Goal: Manage account settings

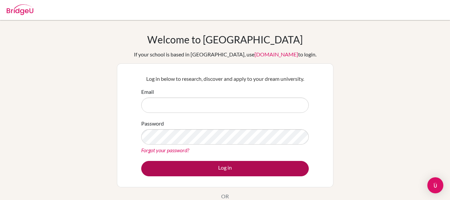
type input "[EMAIL_ADDRESS][DOMAIN_NAME]"
click at [234, 165] on button "Log in" at bounding box center [225, 168] width 168 height 15
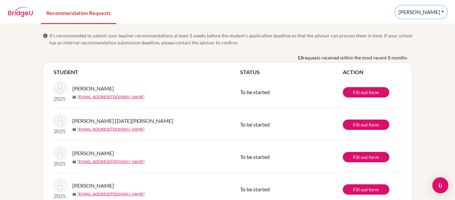
click at [446, 13] on button "[PERSON_NAME]" at bounding box center [421, 12] width 52 height 13
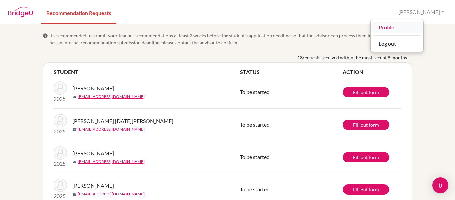
click at [420, 28] on link "Profile" at bounding box center [397, 27] width 53 height 11
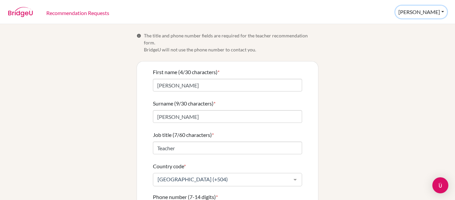
click at [444, 13] on button "[PERSON_NAME]" at bounding box center [421, 12] width 52 height 13
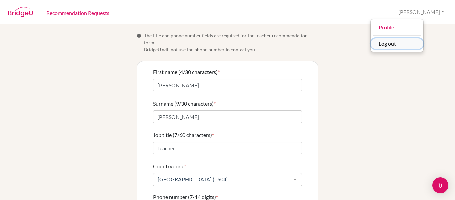
click at [415, 46] on button "Log out" at bounding box center [397, 43] width 53 height 11
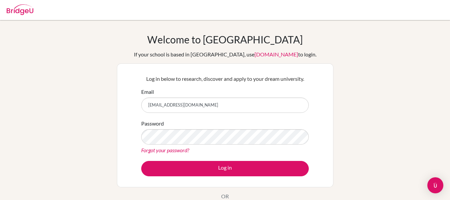
click at [237, 105] on input "[EMAIL_ADDRESS][DOMAIN_NAME]" at bounding box center [225, 104] width 168 height 15
type input "collegecounselor@happydaysfreedom.com"
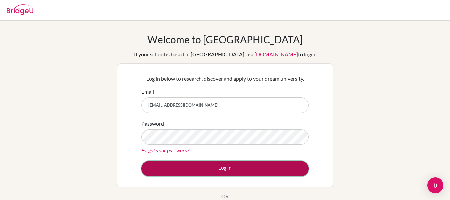
click at [219, 171] on button "Log in" at bounding box center [225, 168] width 168 height 15
